Goal: Task Accomplishment & Management: Complete application form

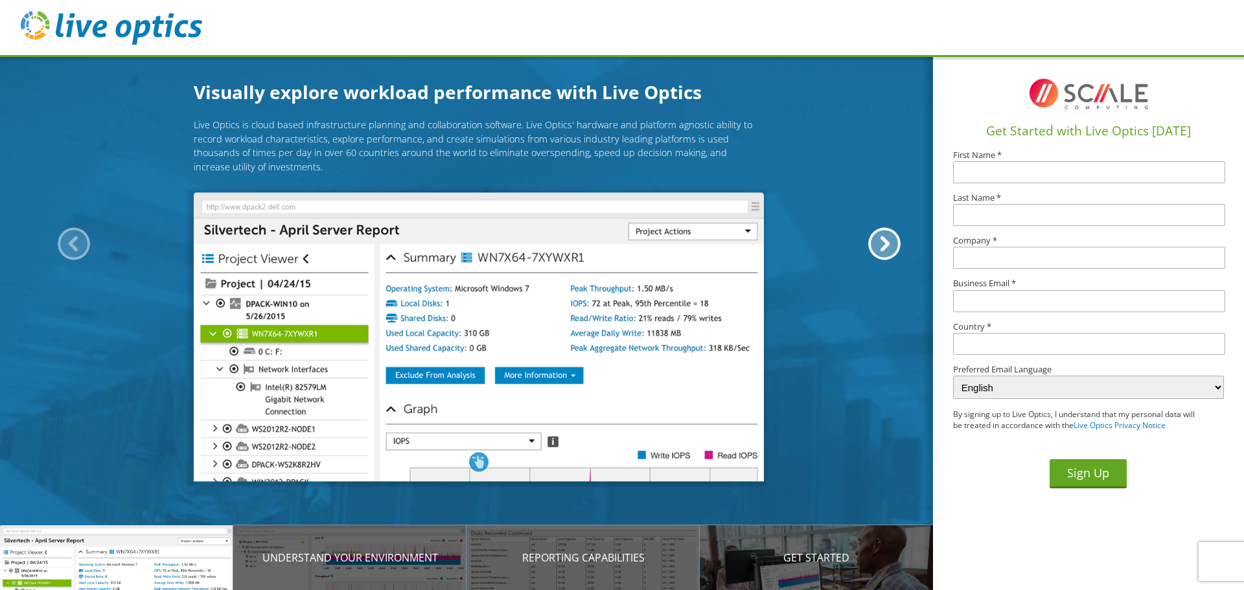
click at [1042, 175] on input "text" at bounding box center [1089, 172] width 272 height 22
type input "Mark"
type input "King"
type input "County Of Somerset"
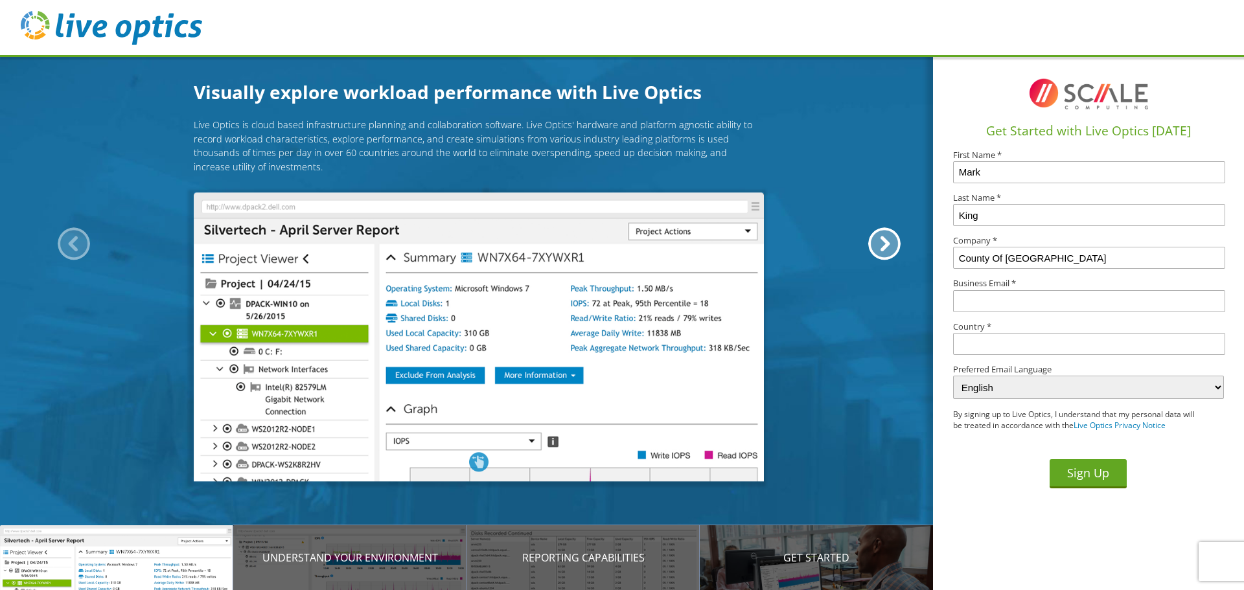
type input "kingm@somersetcountypa.gov"
type input "United States"
click at [1078, 476] on button "Sign Up" at bounding box center [1088, 473] width 77 height 29
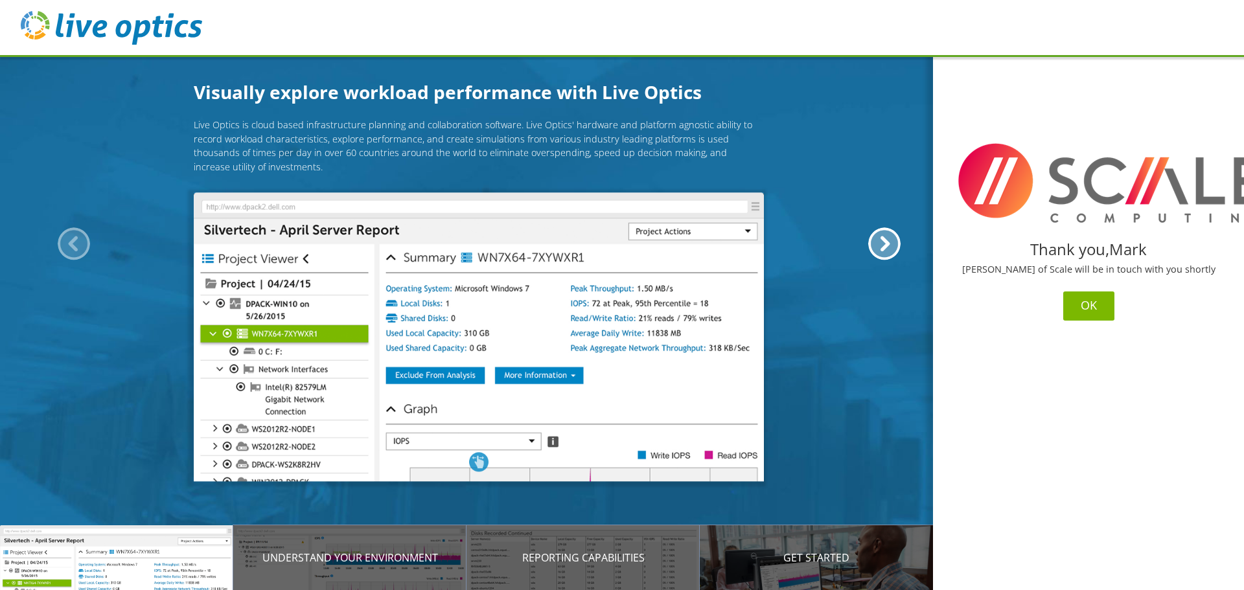
click at [1088, 307] on button "OK" at bounding box center [1088, 306] width 51 height 29
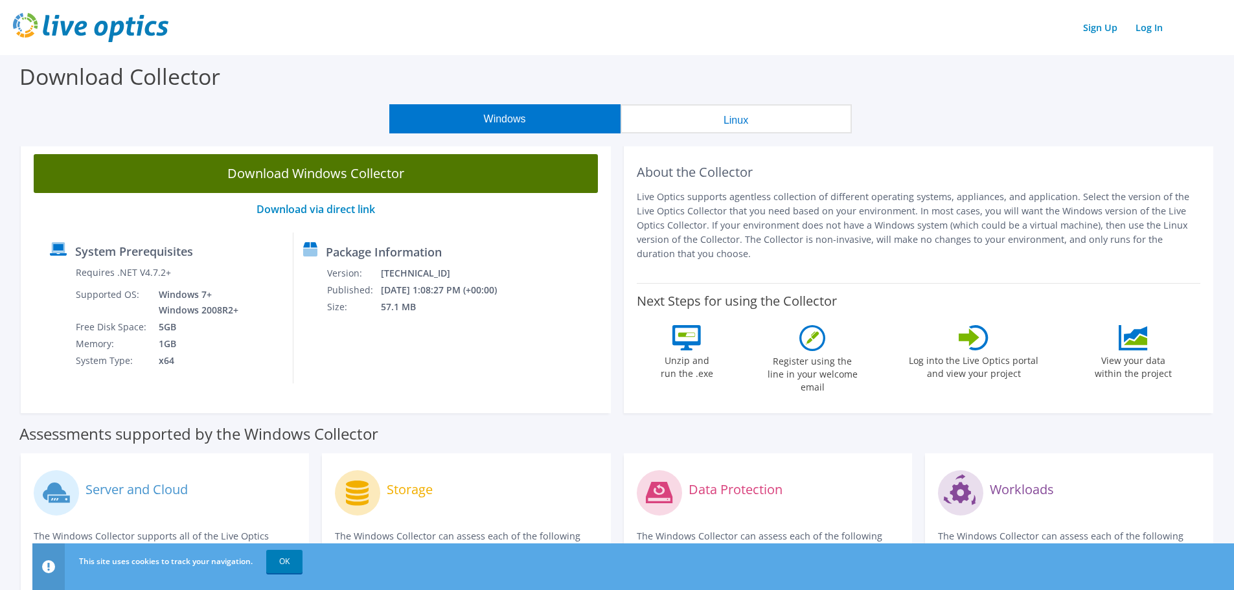
click at [332, 171] on link "Download Windows Collector" at bounding box center [316, 173] width 564 height 39
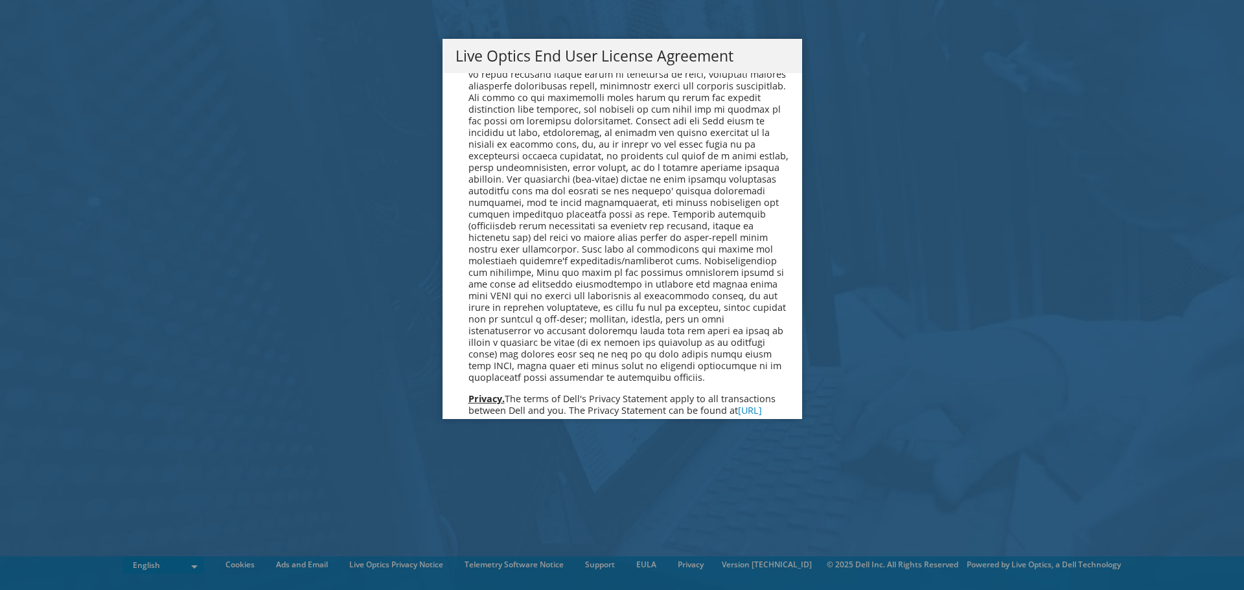
scroll to position [4900, 0]
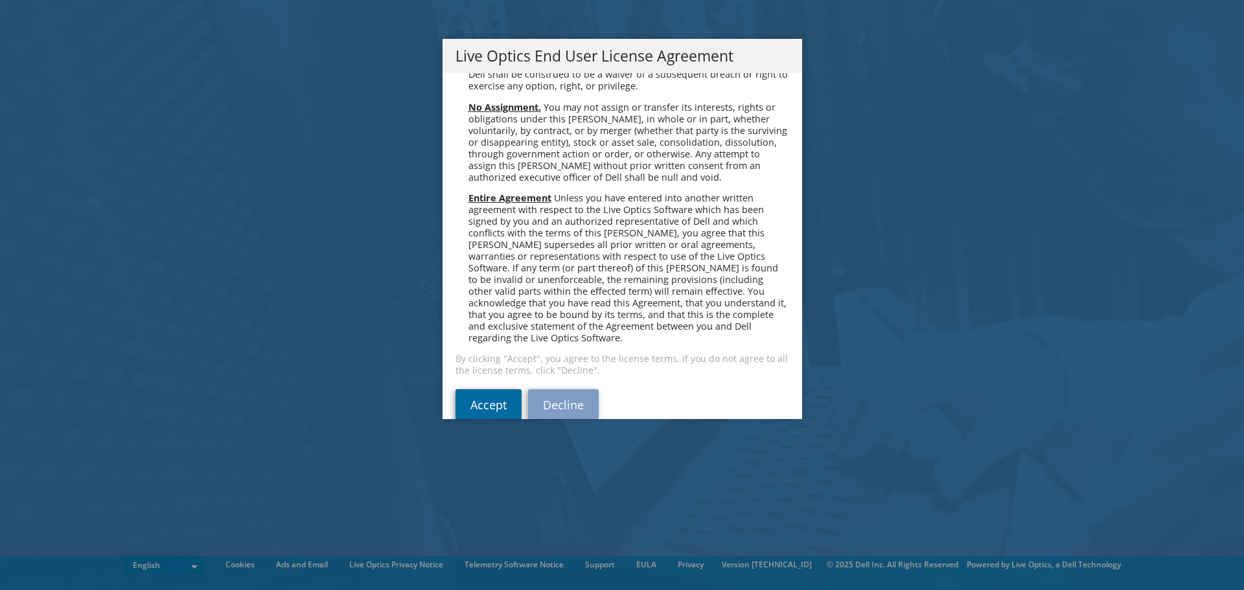
click at [459, 389] on link "Accept" at bounding box center [489, 404] width 66 height 31
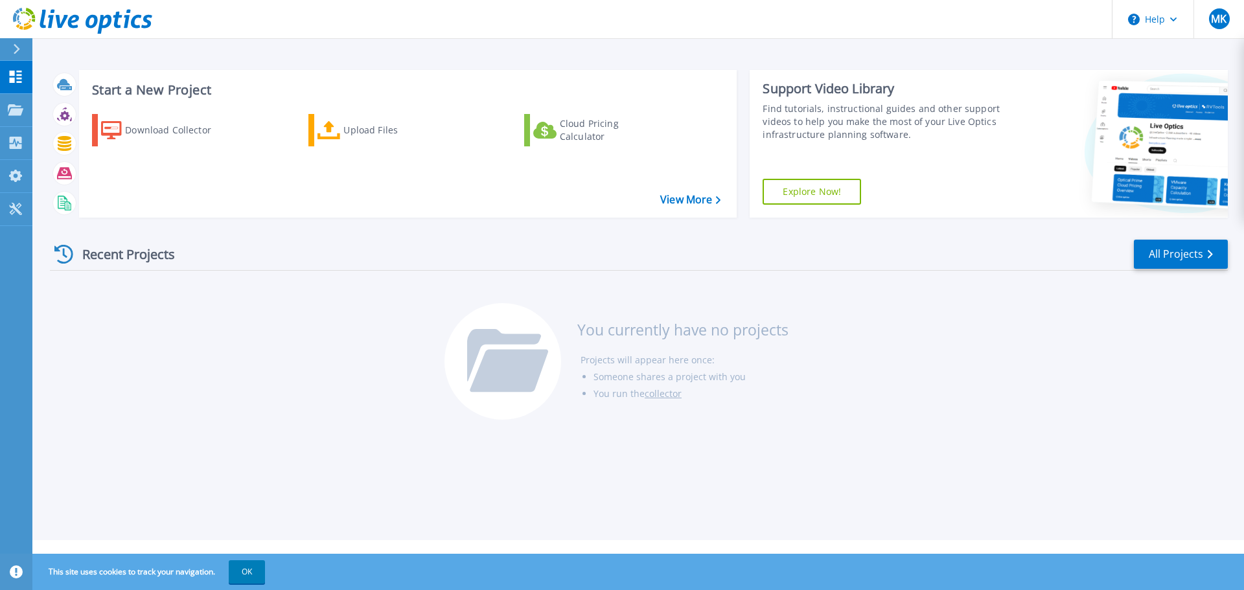
click at [238, 380] on div "Recent Projects All Projects You currently have no projects Projects will appea…" at bounding box center [639, 330] width 1178 height 205
click at [17, 121] on link "Projects Projects" at bounding box center [16, 110] width 32 height 33
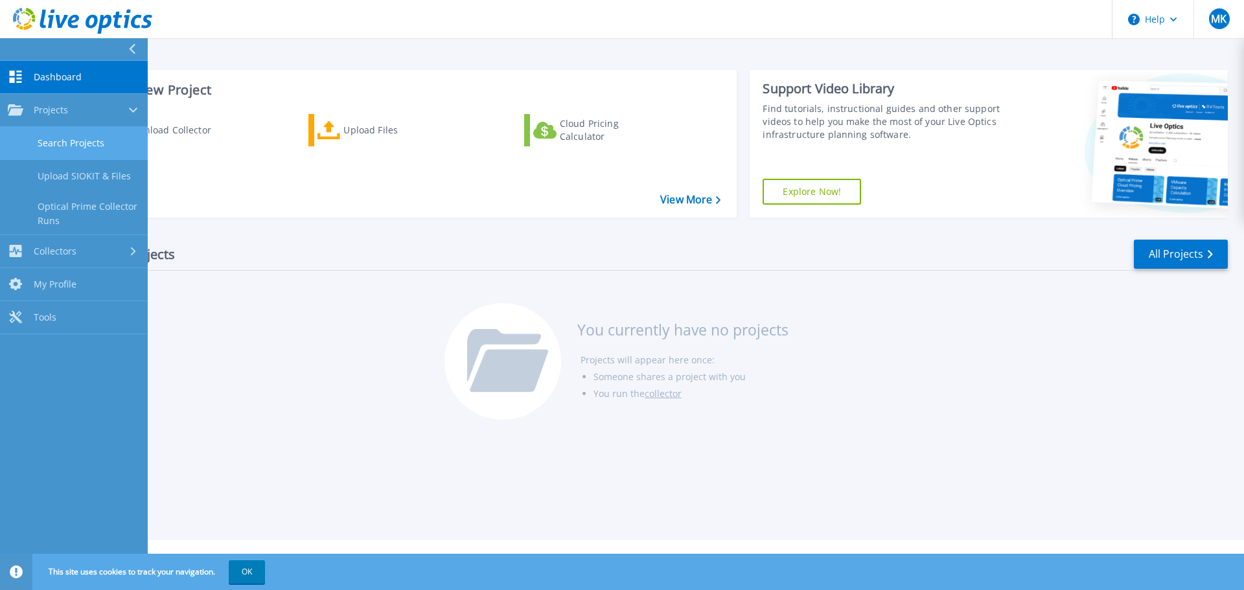
click at [108, 146] on link "Search Projects" at bounding box center [74, 143] width 148 height 33
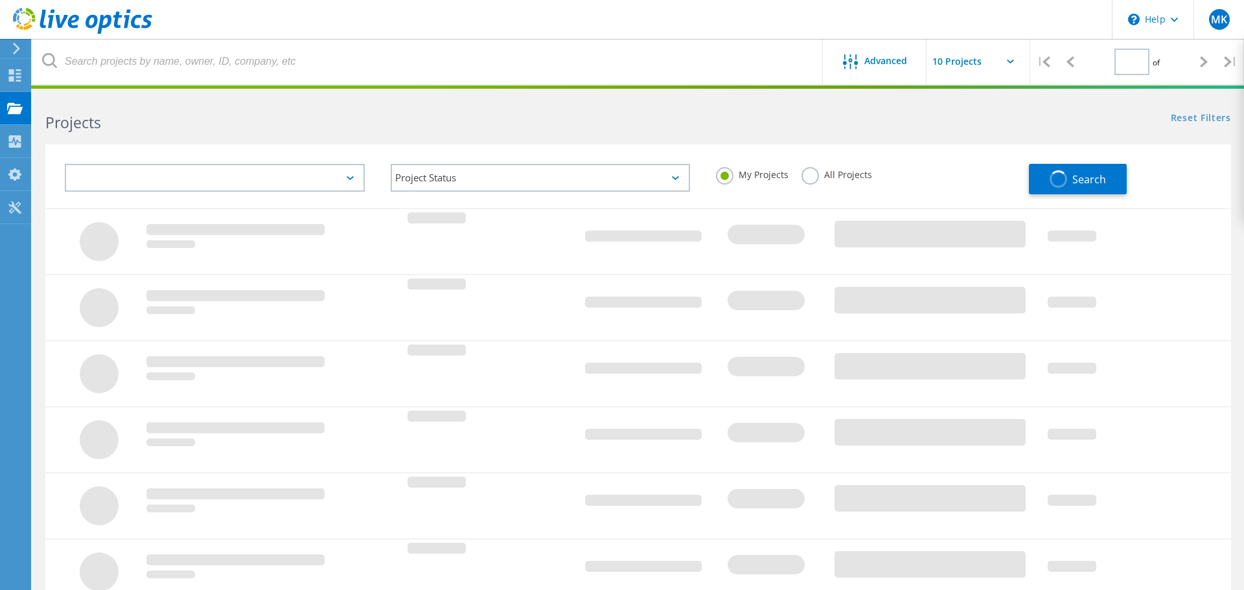
type input "1"
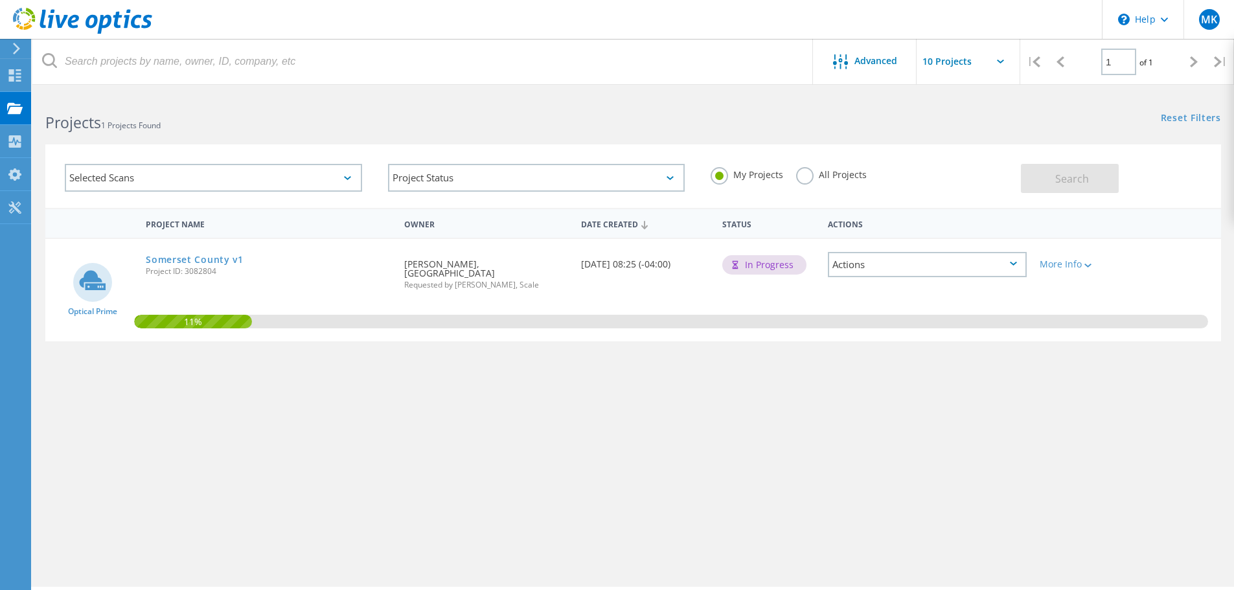
click at [288, 462] on div "Project Name Owner Date Created Status Actions Optical Prime Somerset County v1…" at bounding box center [633, 376] width 1176 height 337
click at [57, 105] on div "Projects" at bounding box center [61, 108] width 49 height 9
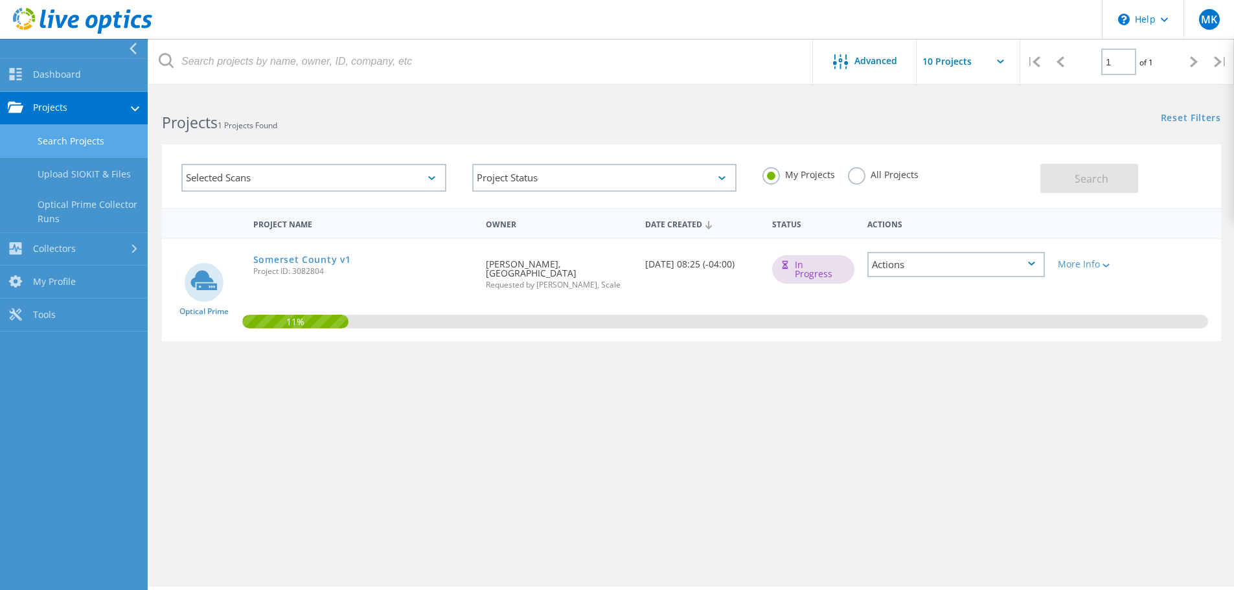
click at [86, 139] on link "Search Projects" at bounding box center [74, 141] width 148 height 33
click at [88, 132] on link "Search Projects" at bounding box center [74, 141] width 148 height 33
click at [78, 65] on link "Dashboard" at bounding box center [74, 75] width 148 height 33
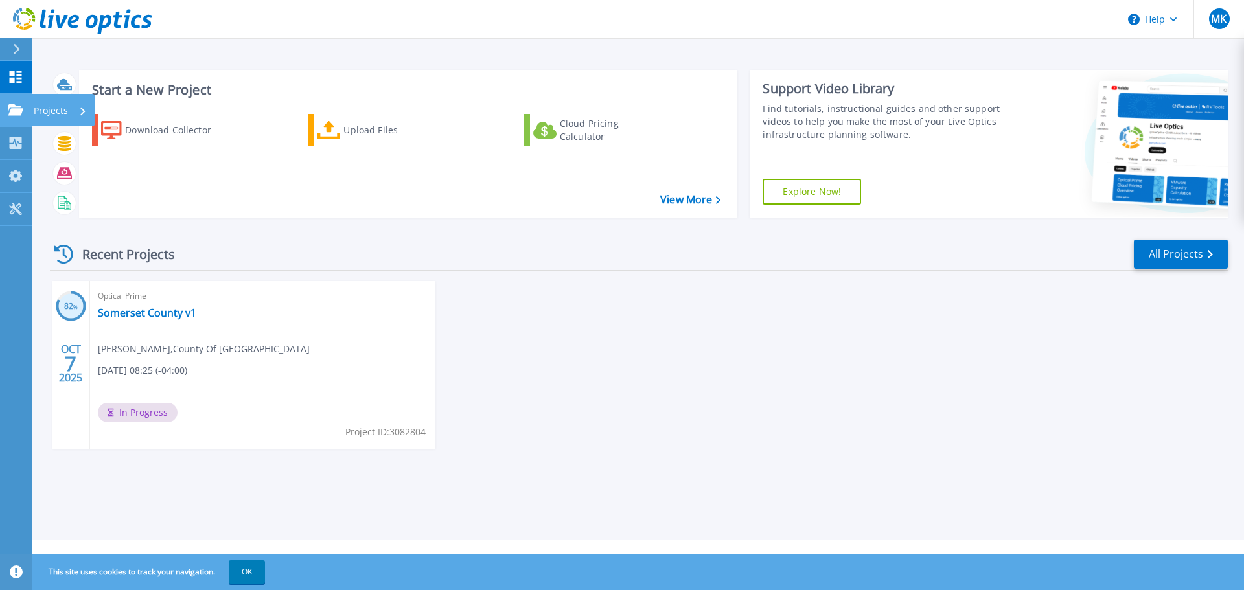
click at [49, 110] on p "Projects" at bounding box center [51, 111] width 34 height 34
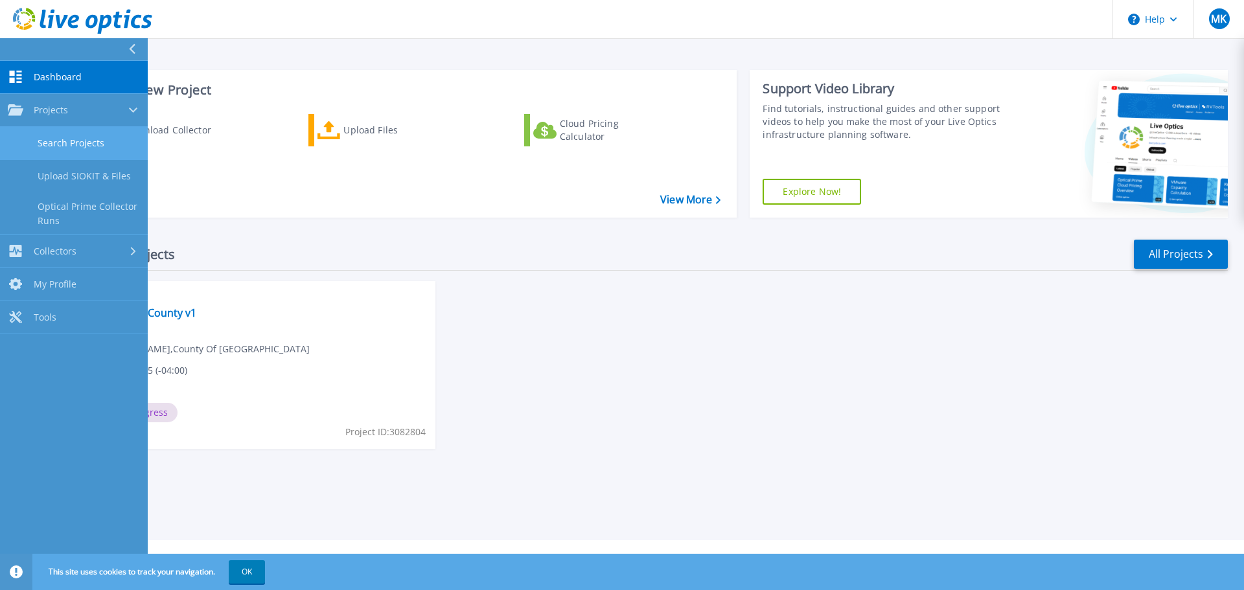
click at [73, 137] on link "Search Projects" at bounding box center [74, 143] width 148 height 33
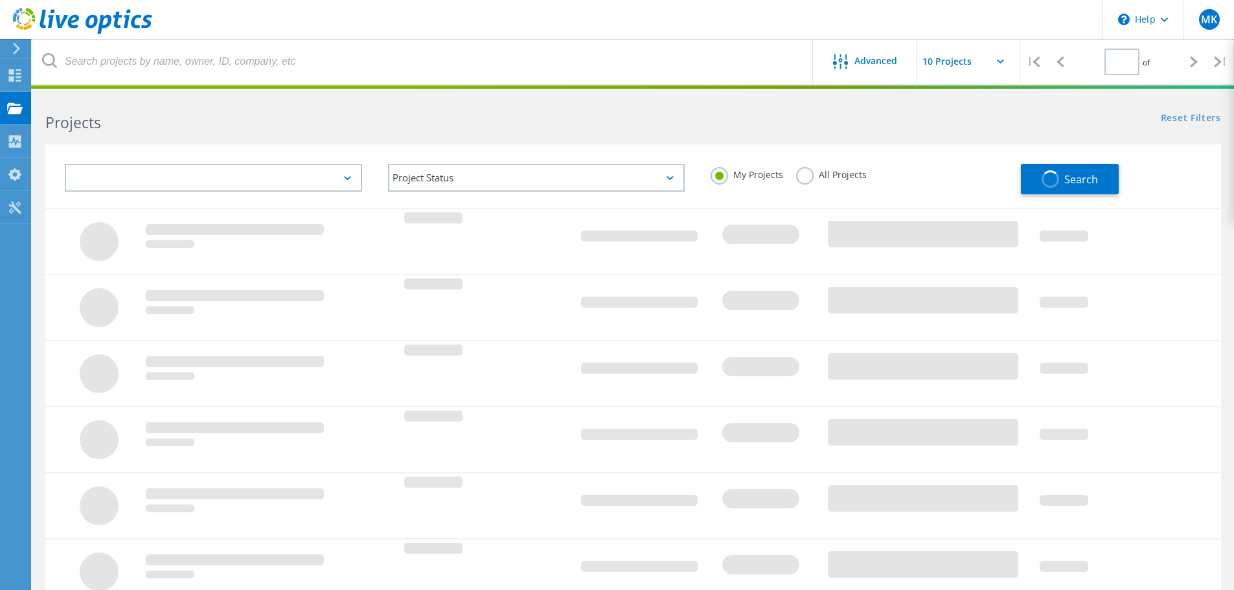
type input "1"
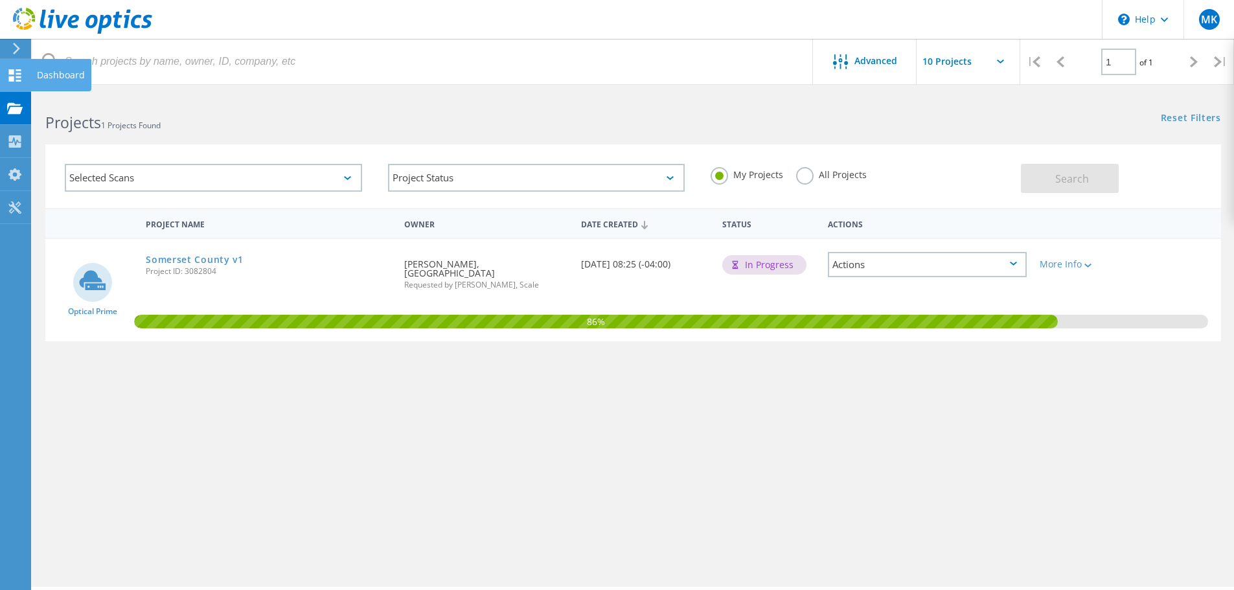
click at [34, 76] on div "Dashboard" at bounding box center [60, 75] width 61 height 32
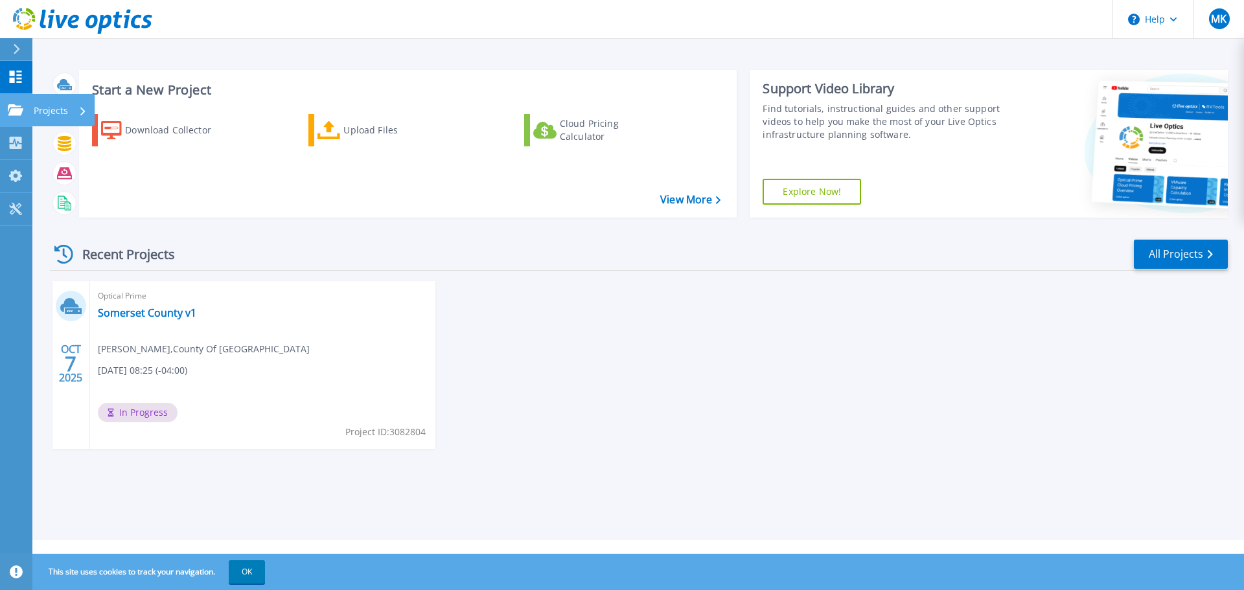
click at [59, 108] on p "Projects" at bounding box center [51, 111] width 34 height 34
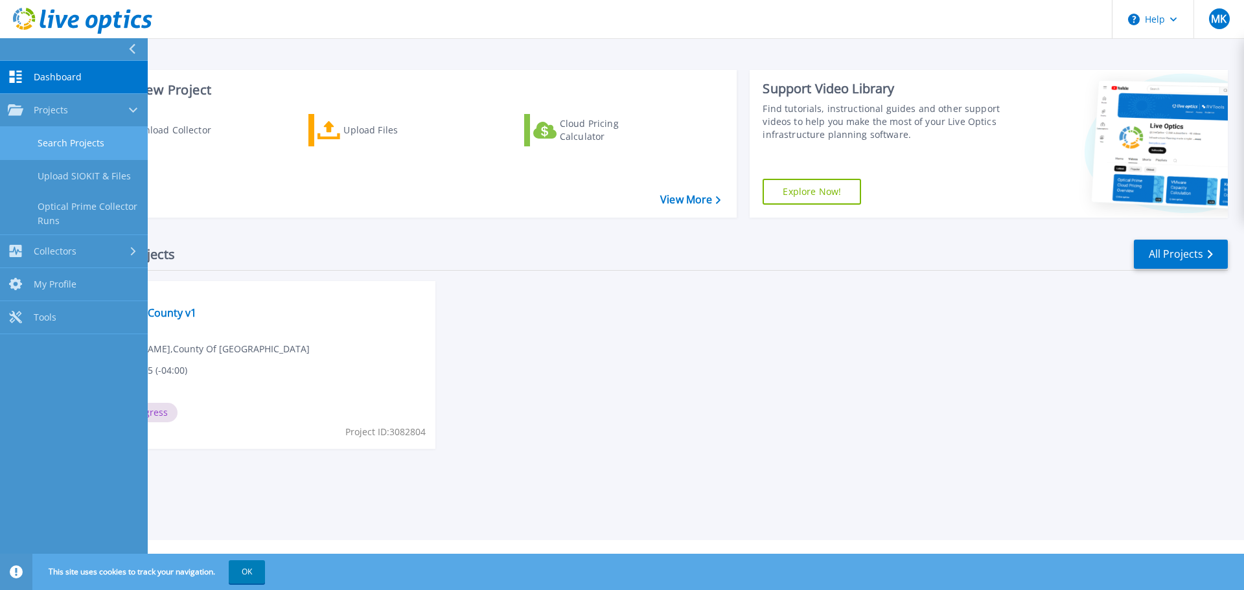
click at [73, 131] on link "Search Projects" at bounding box center [74, 143] width 148 height 33
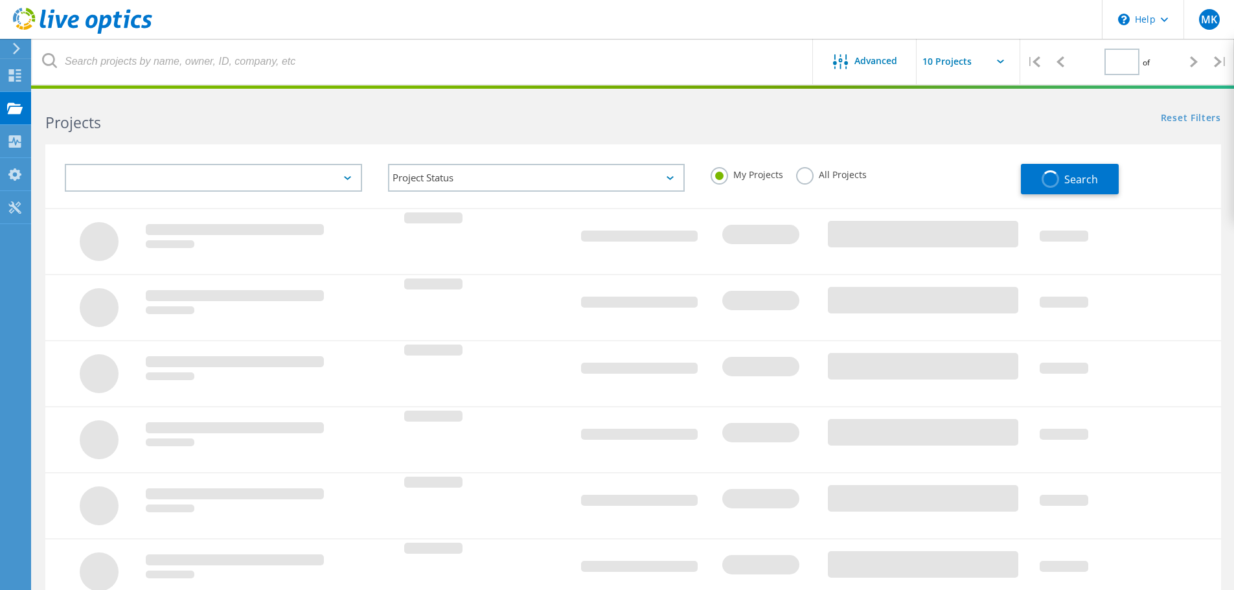
type input "1"
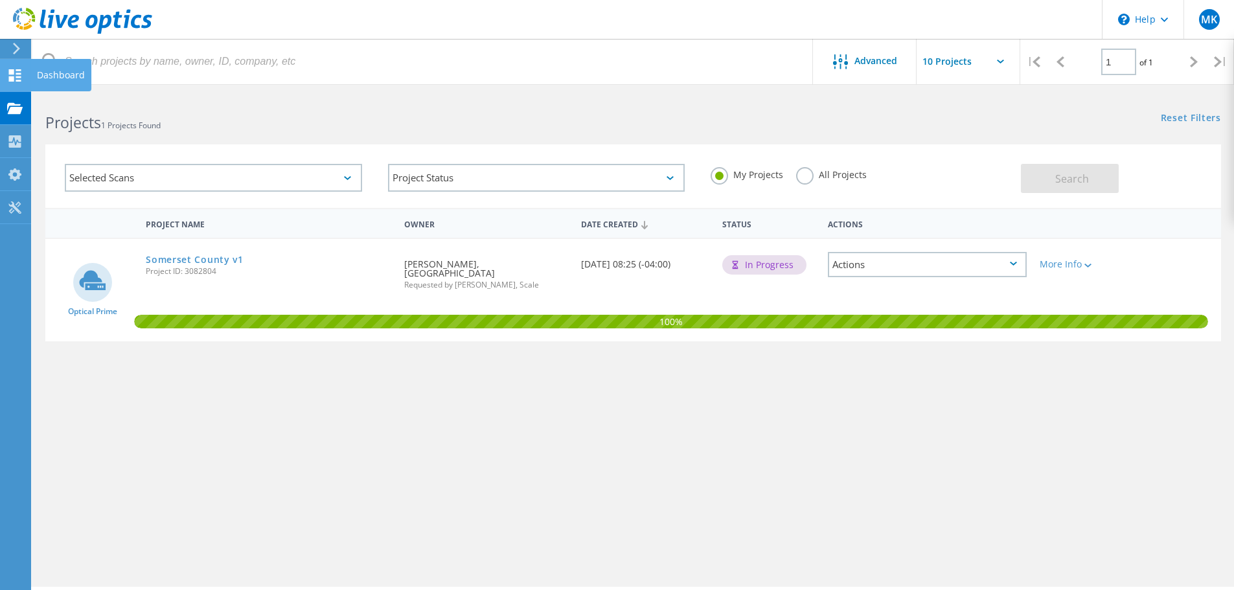
click at [62, 75] on div "Dashboard" at bounding box center [61, 75] width 48 height 9
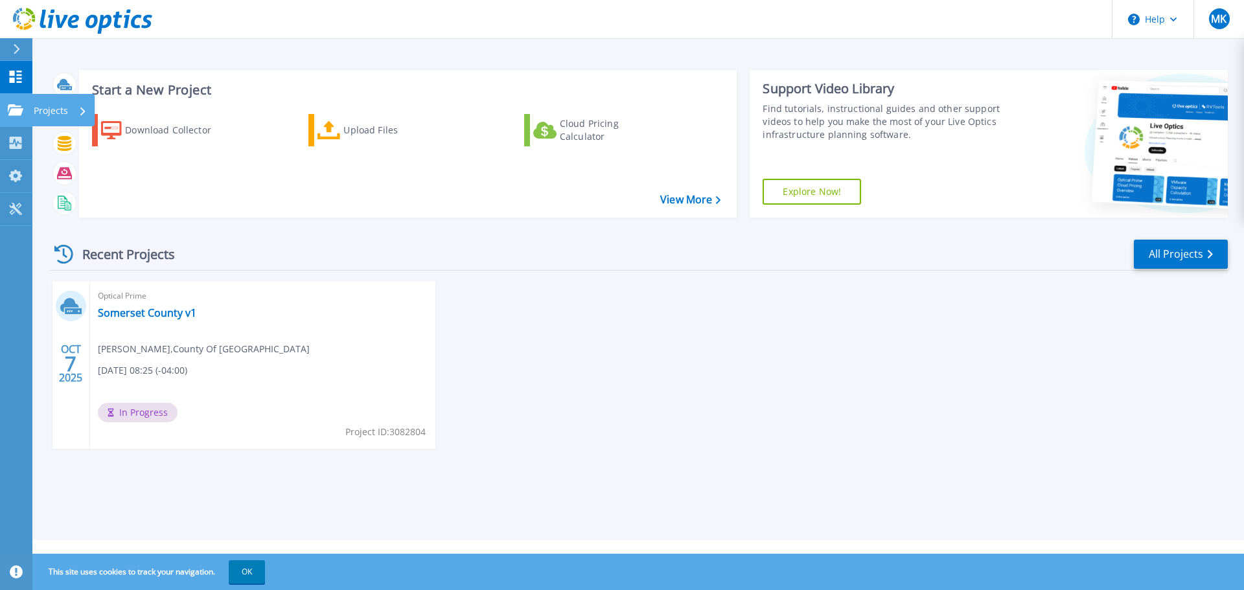
click at [42, 108] on p "Projects" at bounding box center [51, 111] width 34 height 34
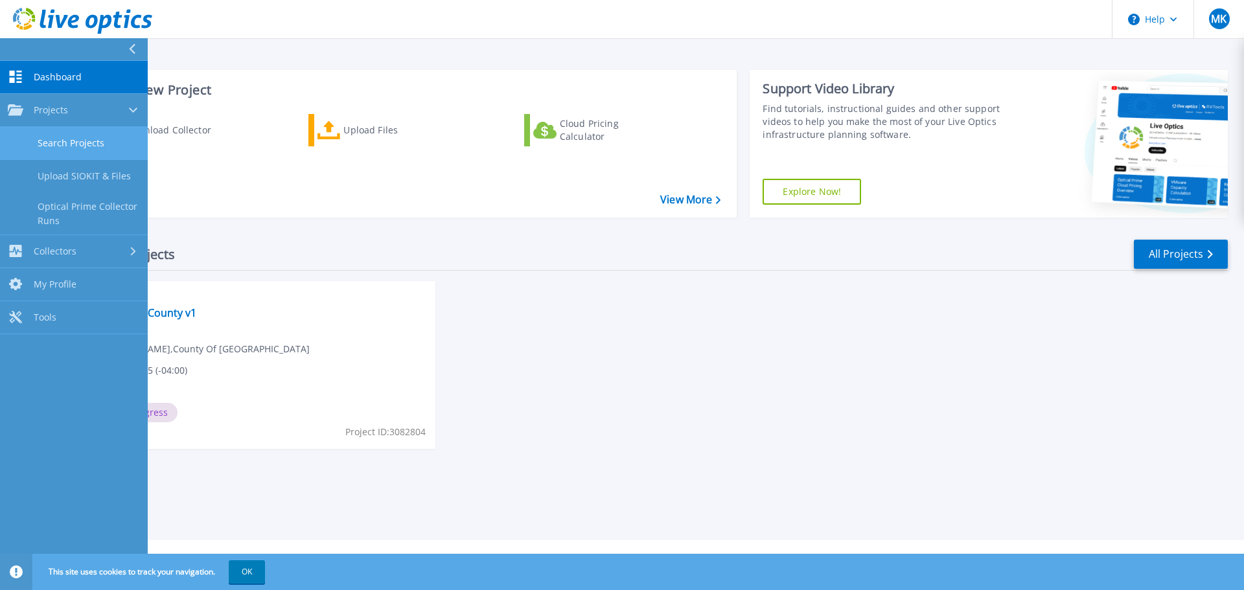
click at [72, 134] on link "Search Projects" at bounding box center [74, 143] width 148 height 33
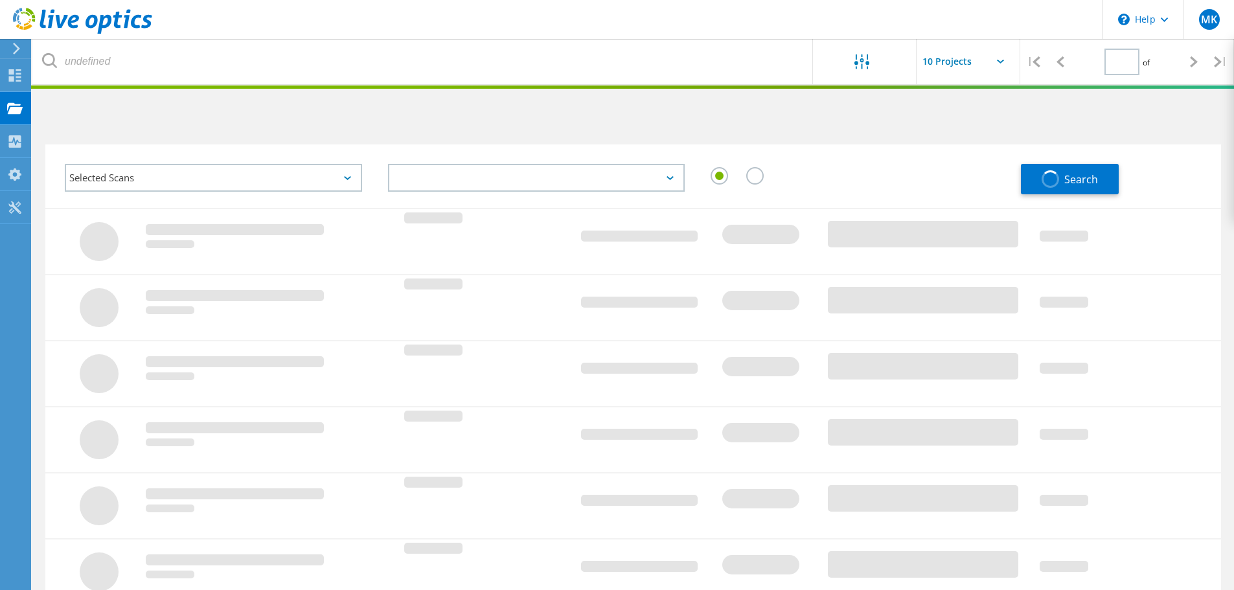
type input "1"
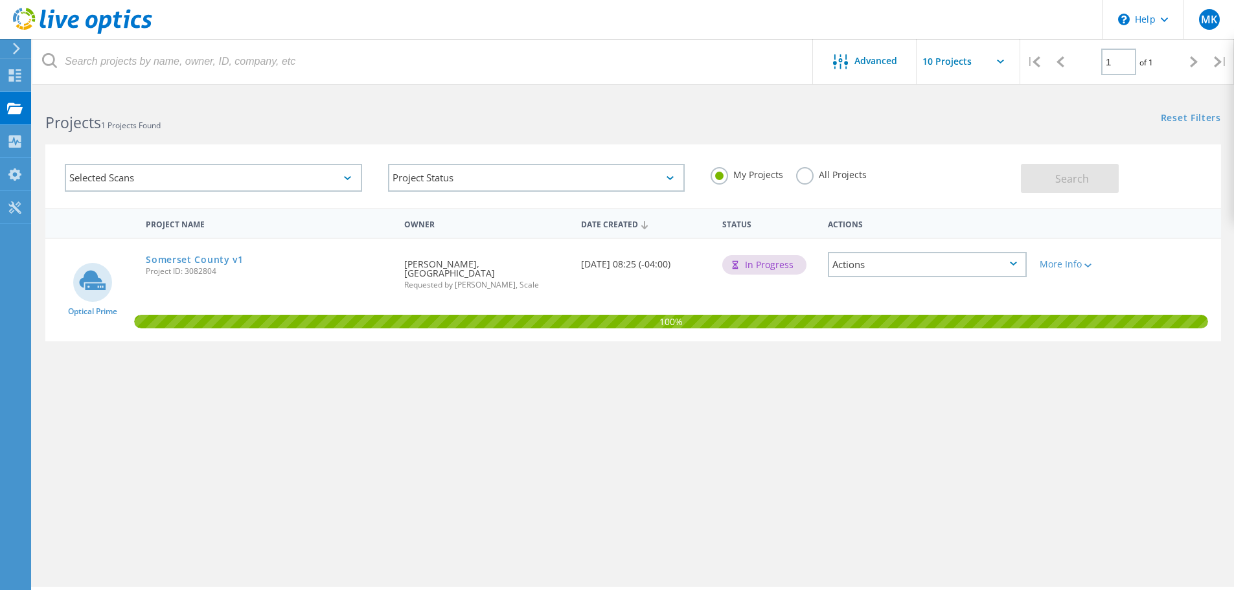
click at [1007, 270] on div "Actions" at bounding box center [927, 264] width 199 height 25
click at [882, 424] on div "Project Name Owner Date Created Status Actions Optical Prime Somerset County v1…" at bounding box center [633, 376] width 1176 height 337
click at [65, 76] on div "Dashboard" at bounding box center [61, 75] width 48 height 9
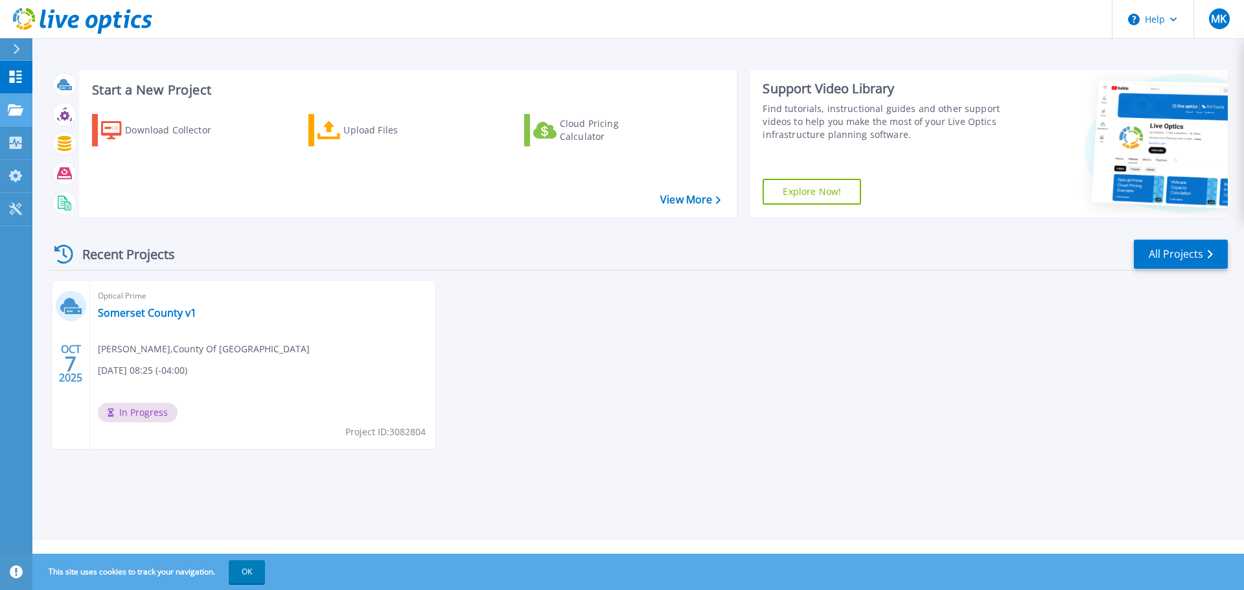
click at [10, 110] on icon at bounding box center [16, 109] width 16 height 11
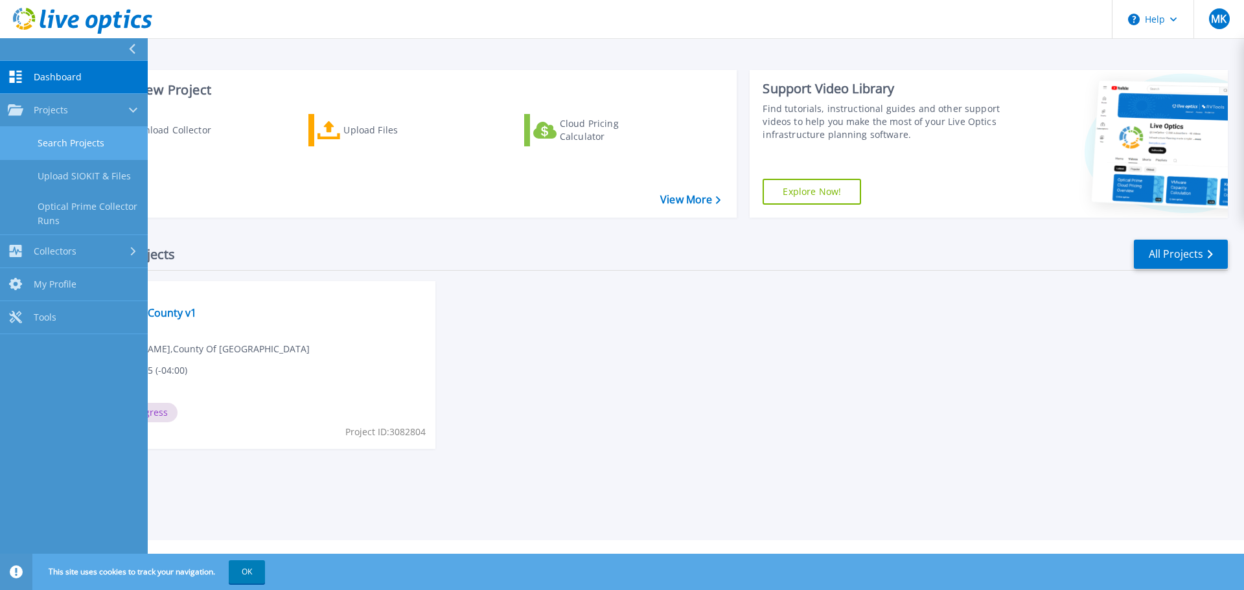
click at [83, 139] on link "Search Projects" at bounding box center [74, 143] width 148 height 33
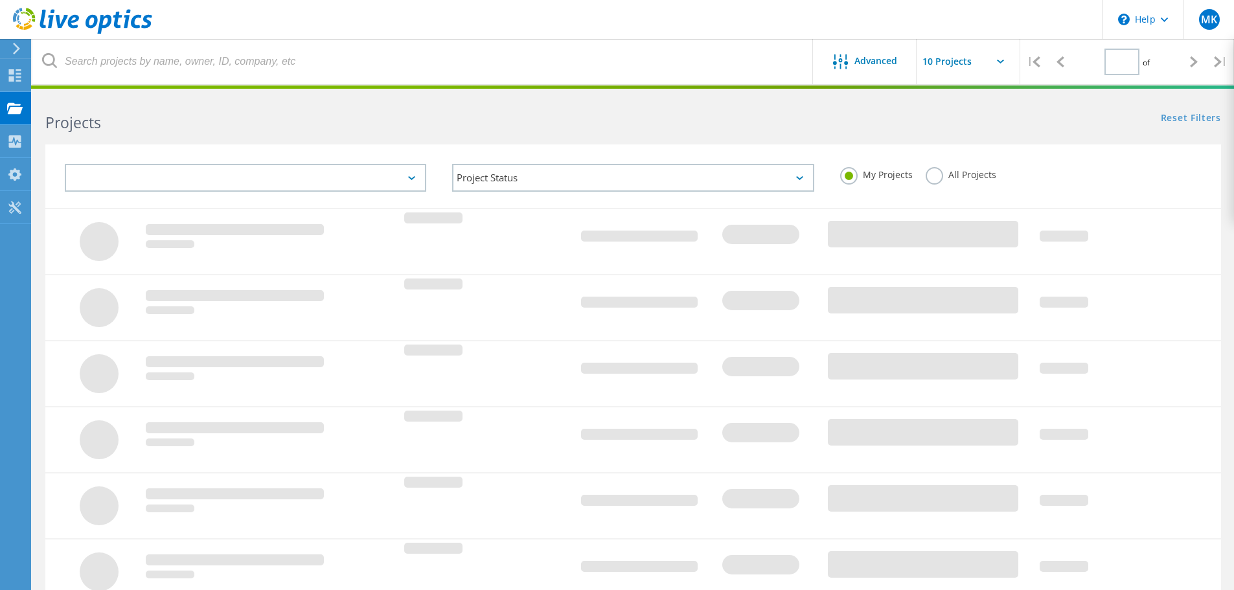
type input "1"
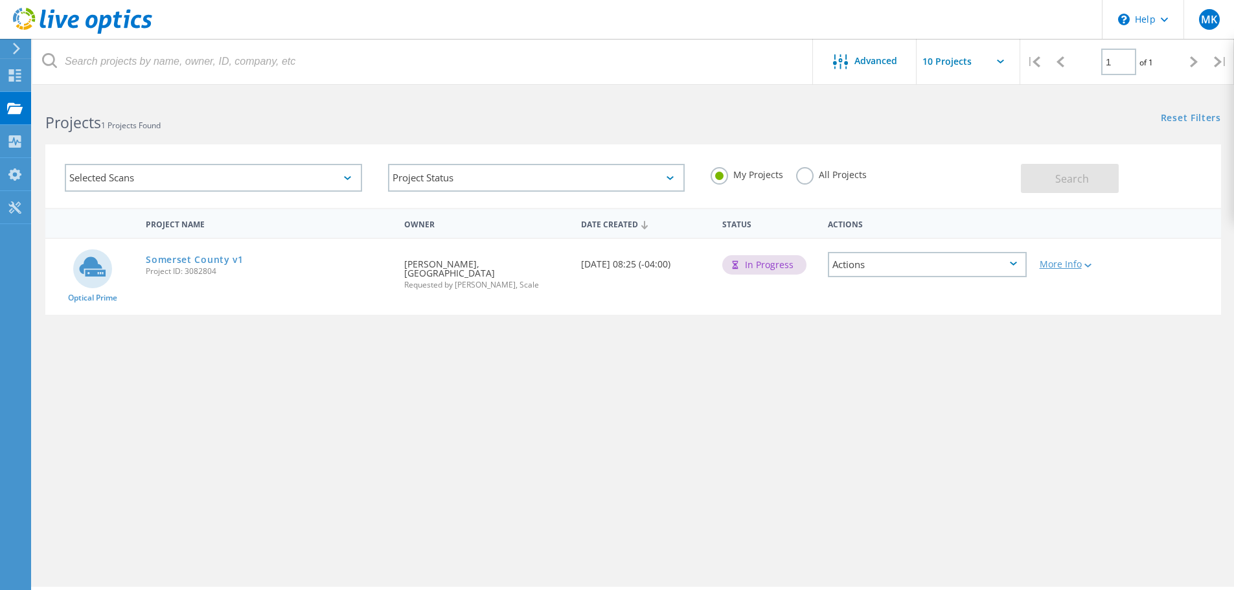
click at [1090, 264] on icon at bounding box center [1088, 266] width 7 height 4
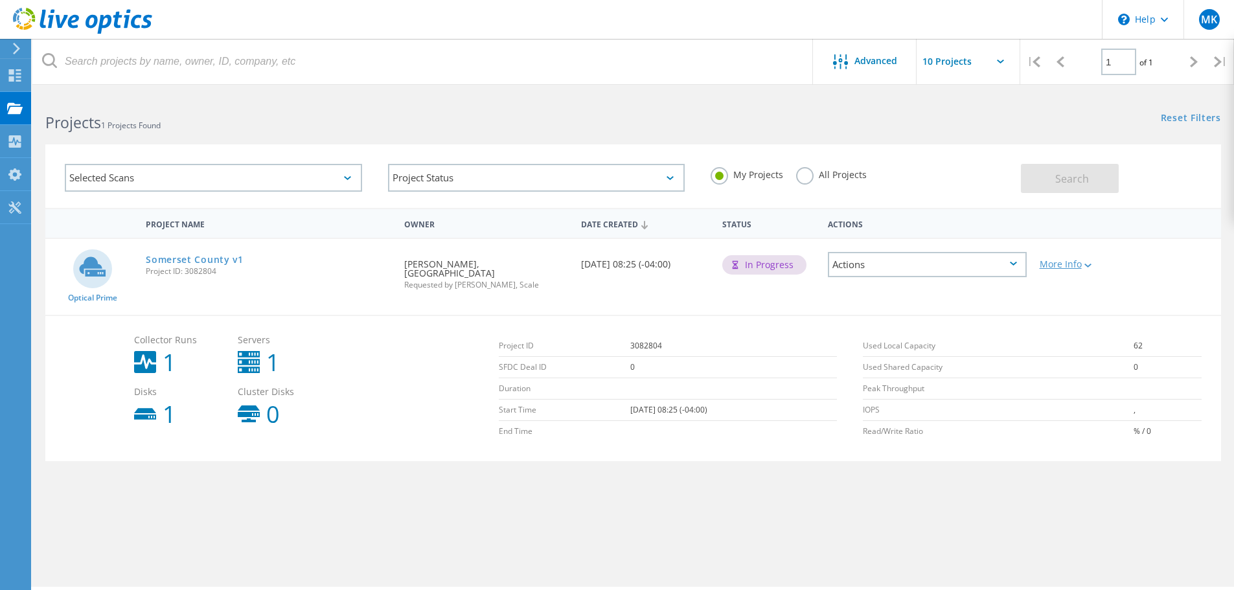
click at [1090, 264] on icon at bounding box center [1088, 266] width 7 height 4
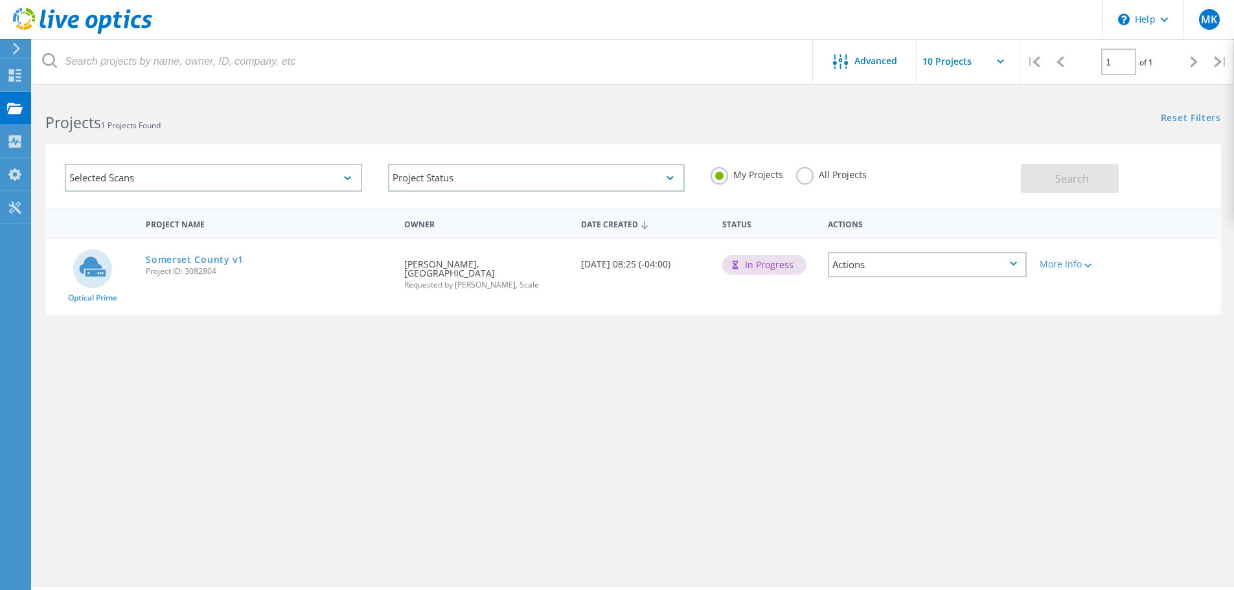
click at [995, 265] on div "Actions" at bounding box center [927, 264] width 199 height 25
click at [983, 235] on div "View Project" at bounding box center [927, 235] width 196 height 20
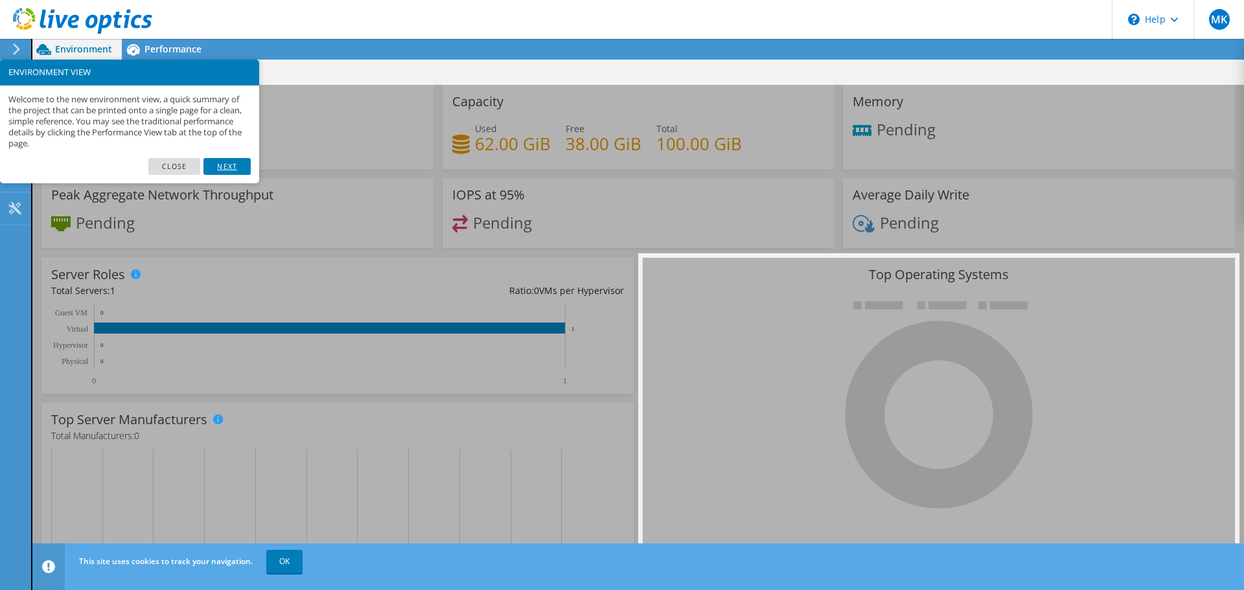
click at [213, 167] on link "Next" at bounding box center [226, 166] width 47 height 17
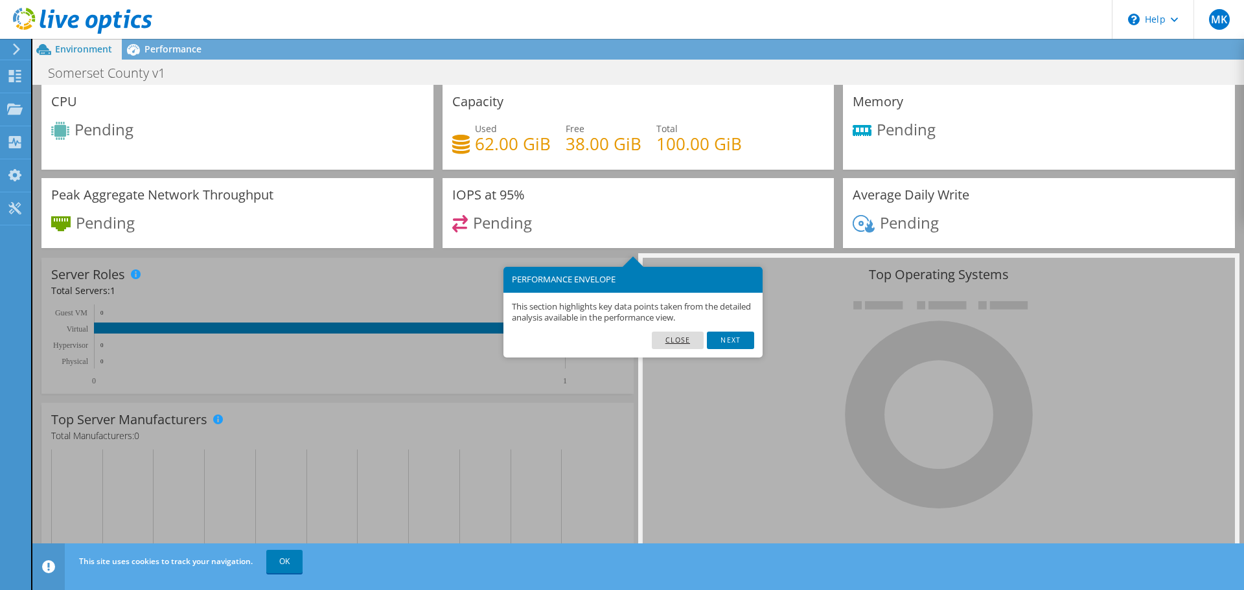
click at [668, 333] on link "Close" at bounding box center [678, 340] width 52 height 17
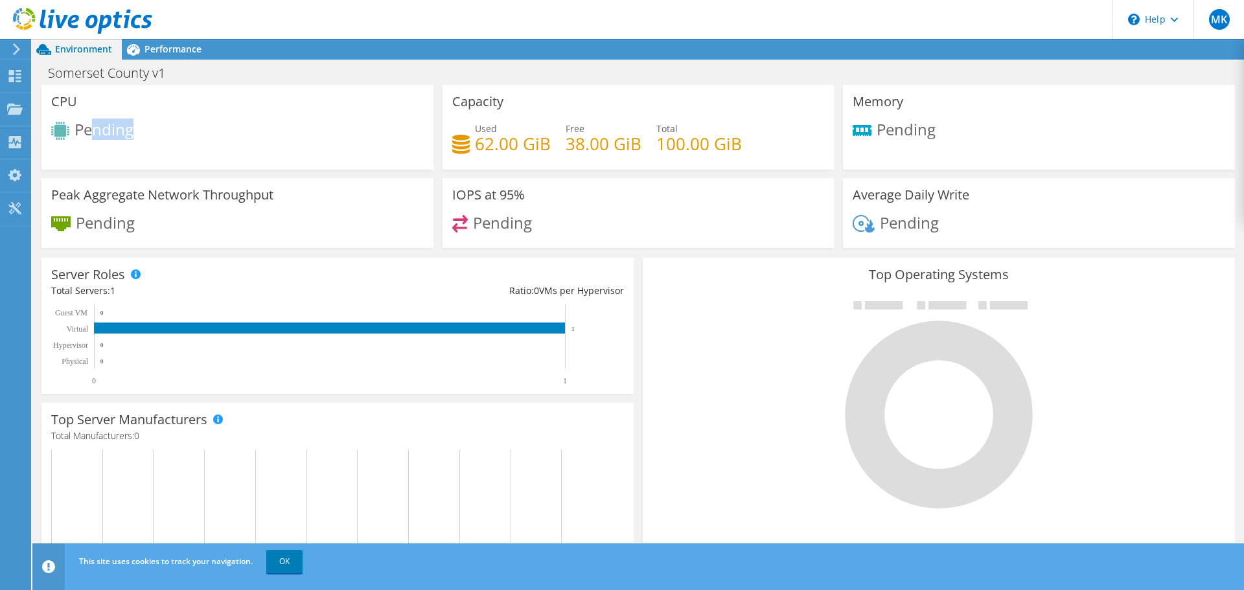
drag, startPoint x: 92, startPoint y: 124, endPoint x: 135, endPoint y: 126, distance: 42.8
click at [135, 126] on div "Pending" at bounding box center [237, 132] width 373 height 21
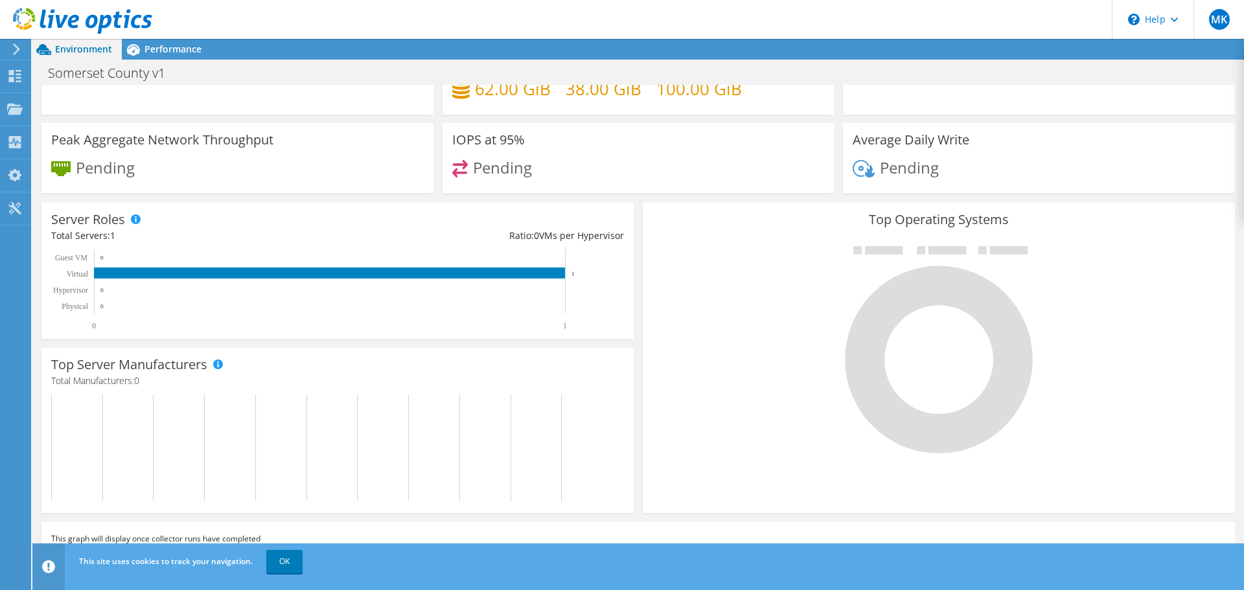
scroll to position [319, 0]
click at [275, 559] on link "OK" at bounding box center [284, 561] width 36 height 23
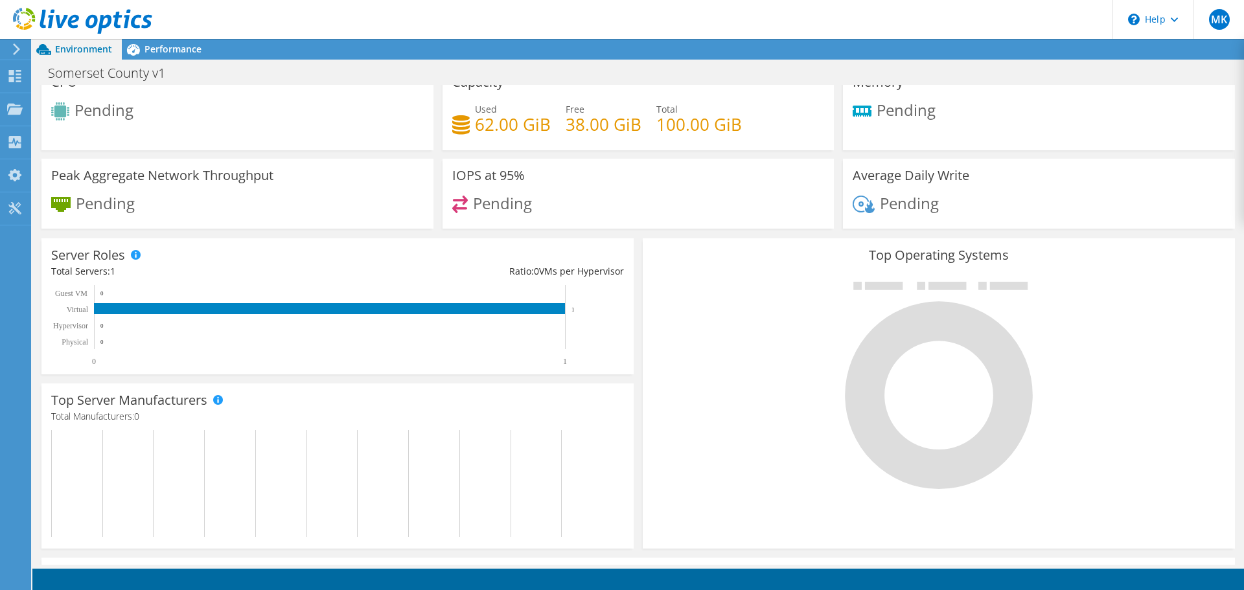
scroll to position [0, 0]
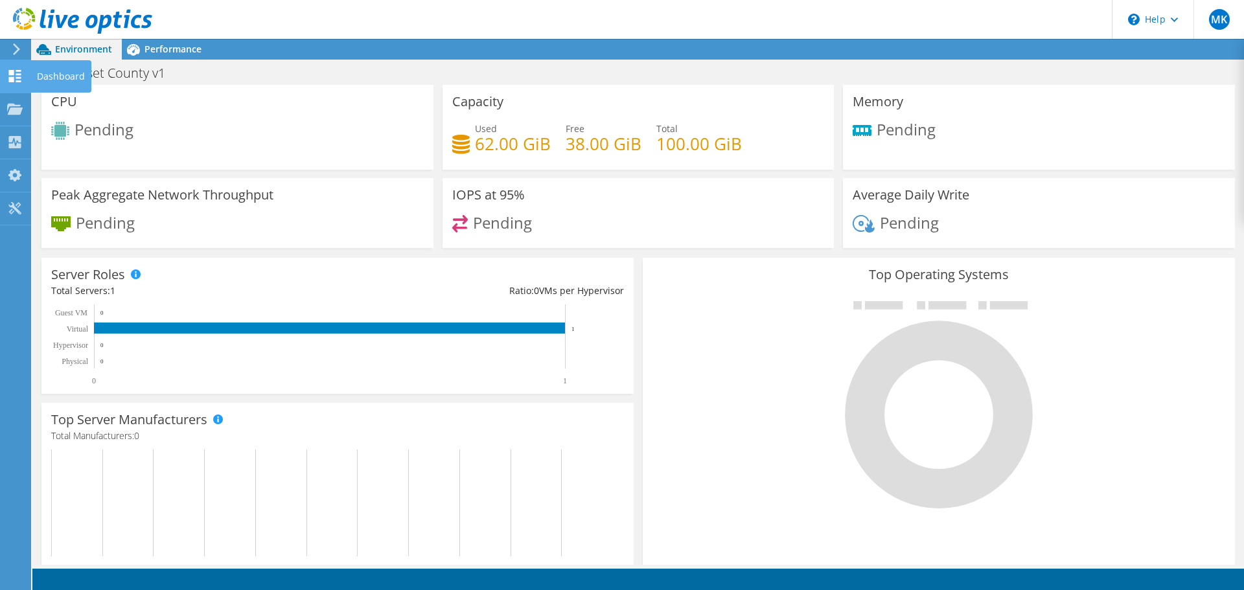
click at [72, 73] on div "Dashboard" at bounding box center [60, 76] width 61 height 32
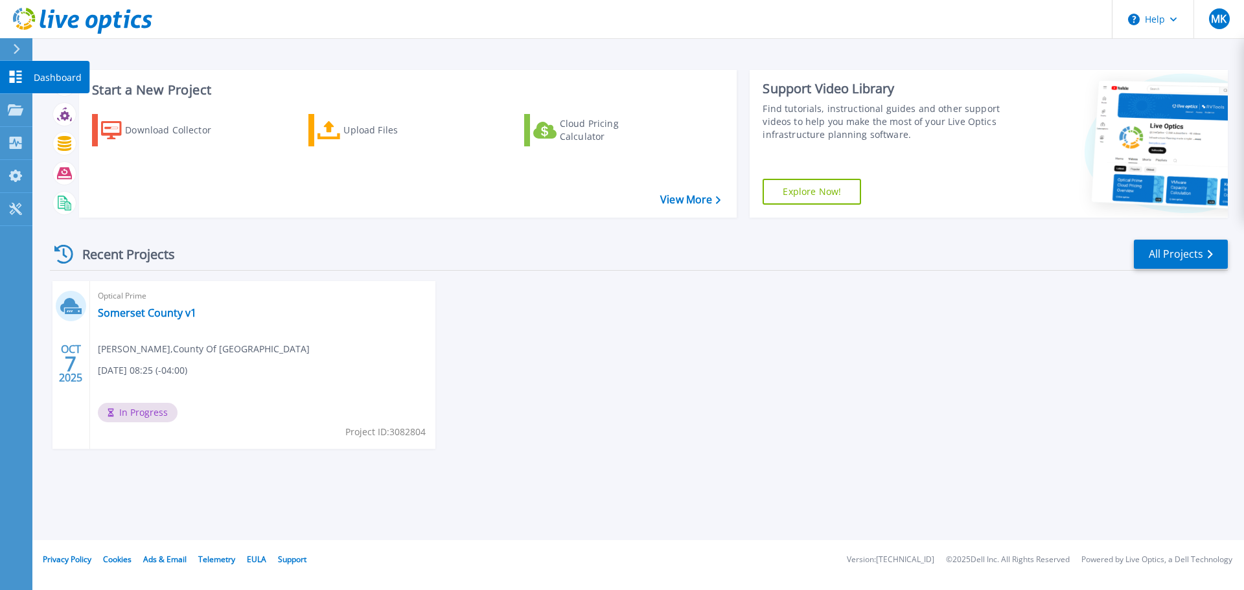
click at [57, 77] on p "Dashboard" at bounding box center [58, 78] width 48 height 34
